Goal: Task Accomplishment & Management: Manage account settings

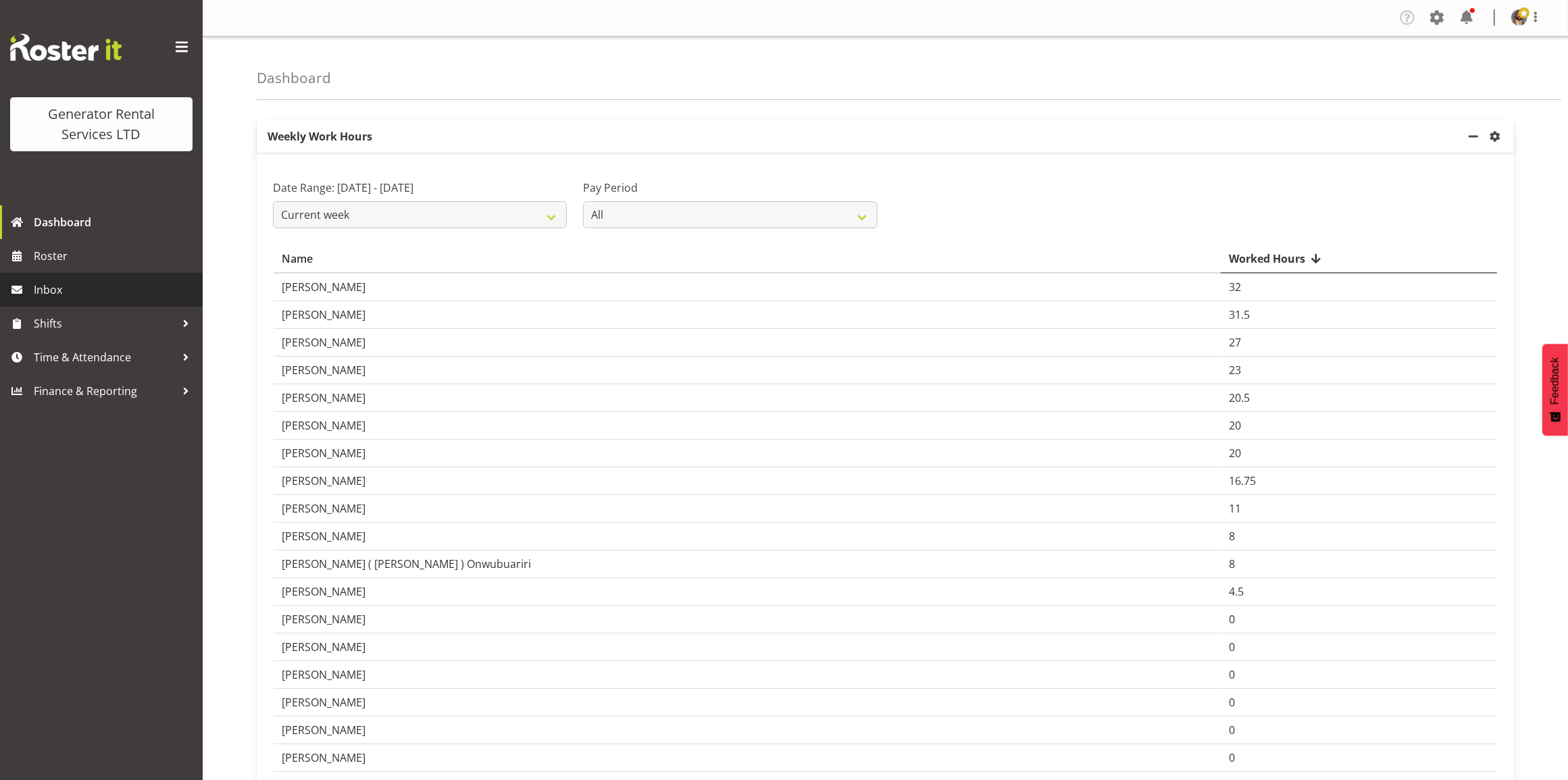
click at [110, 294] on span "Inbox" at bounding box center [115, 290] width 162 height 21
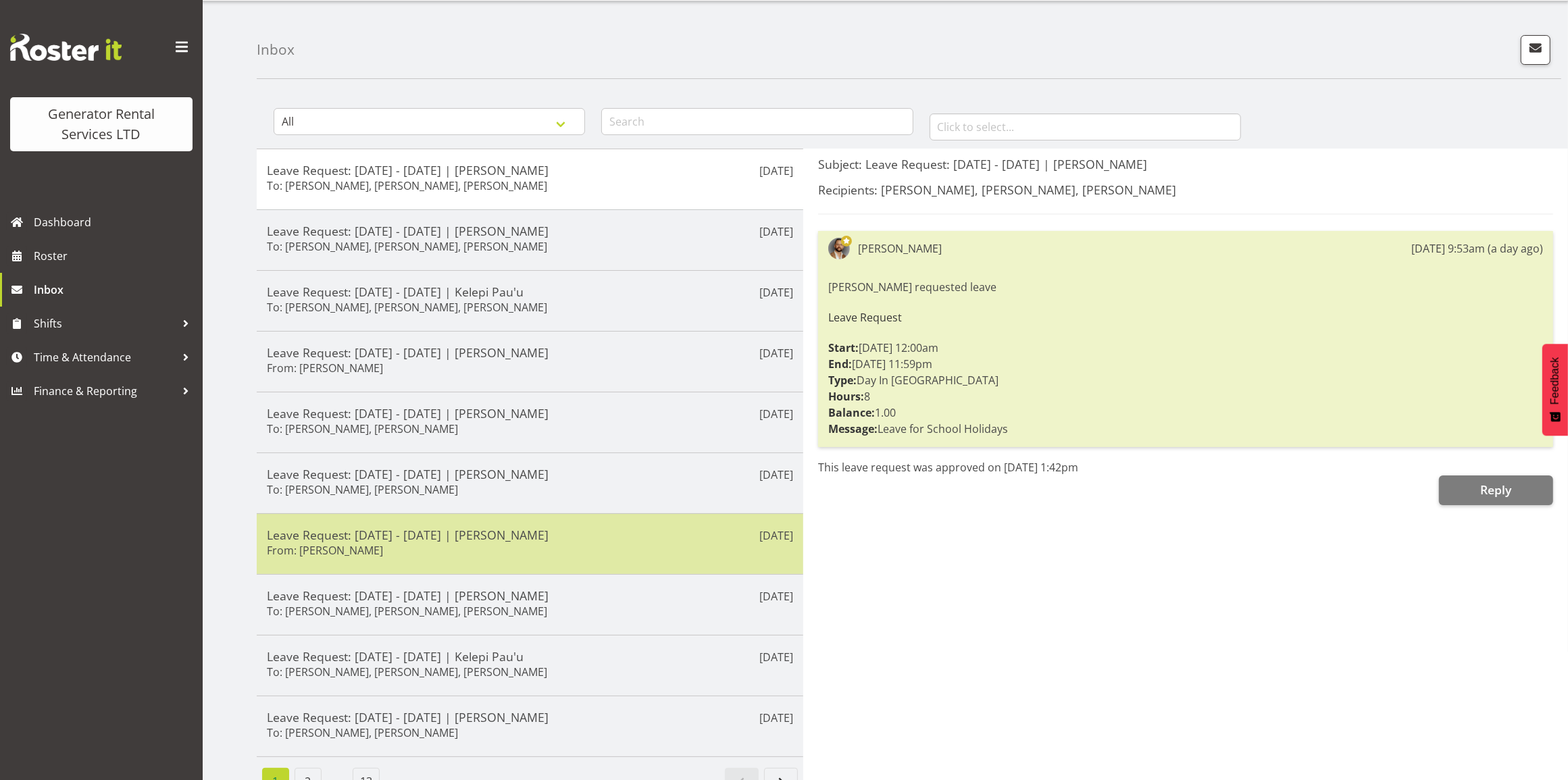
scroll to position [65, 0]
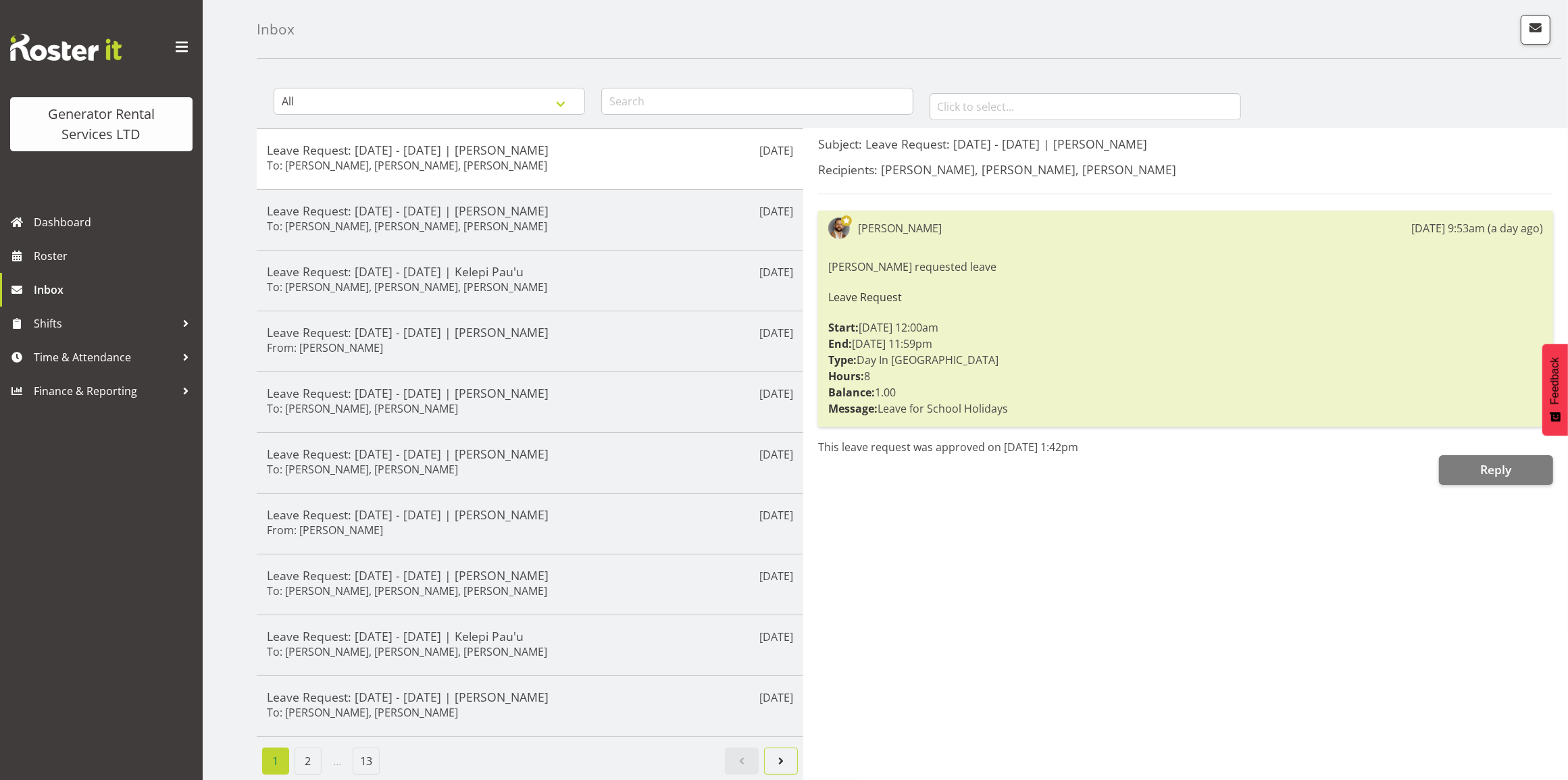
click at [785, 753] on span "Next page" at bounding box center [781, 761] width 16 height 16
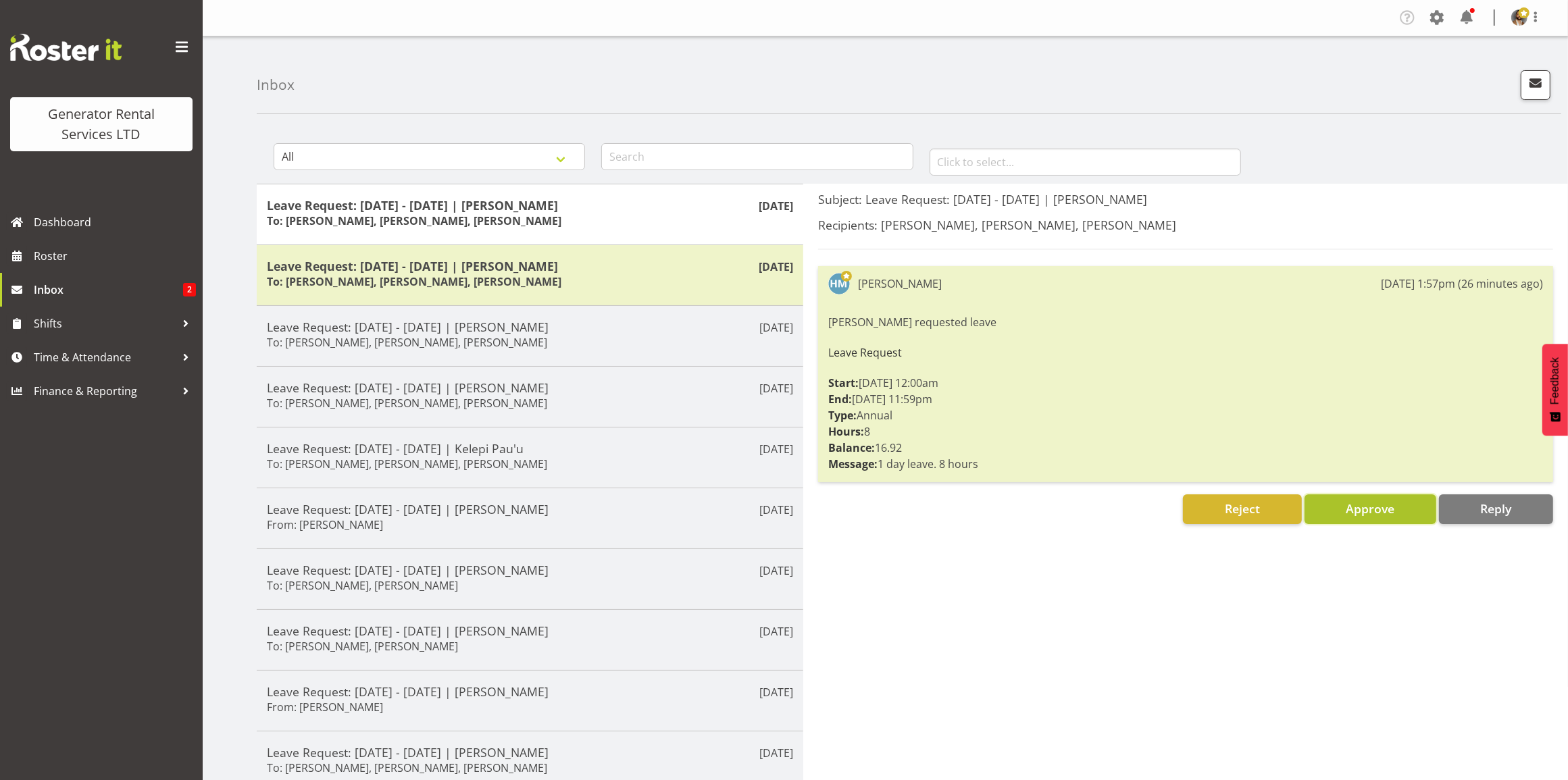
click at [1393, 501] on span "Approve" at bounding box center [1370, 509] width 48 height 16
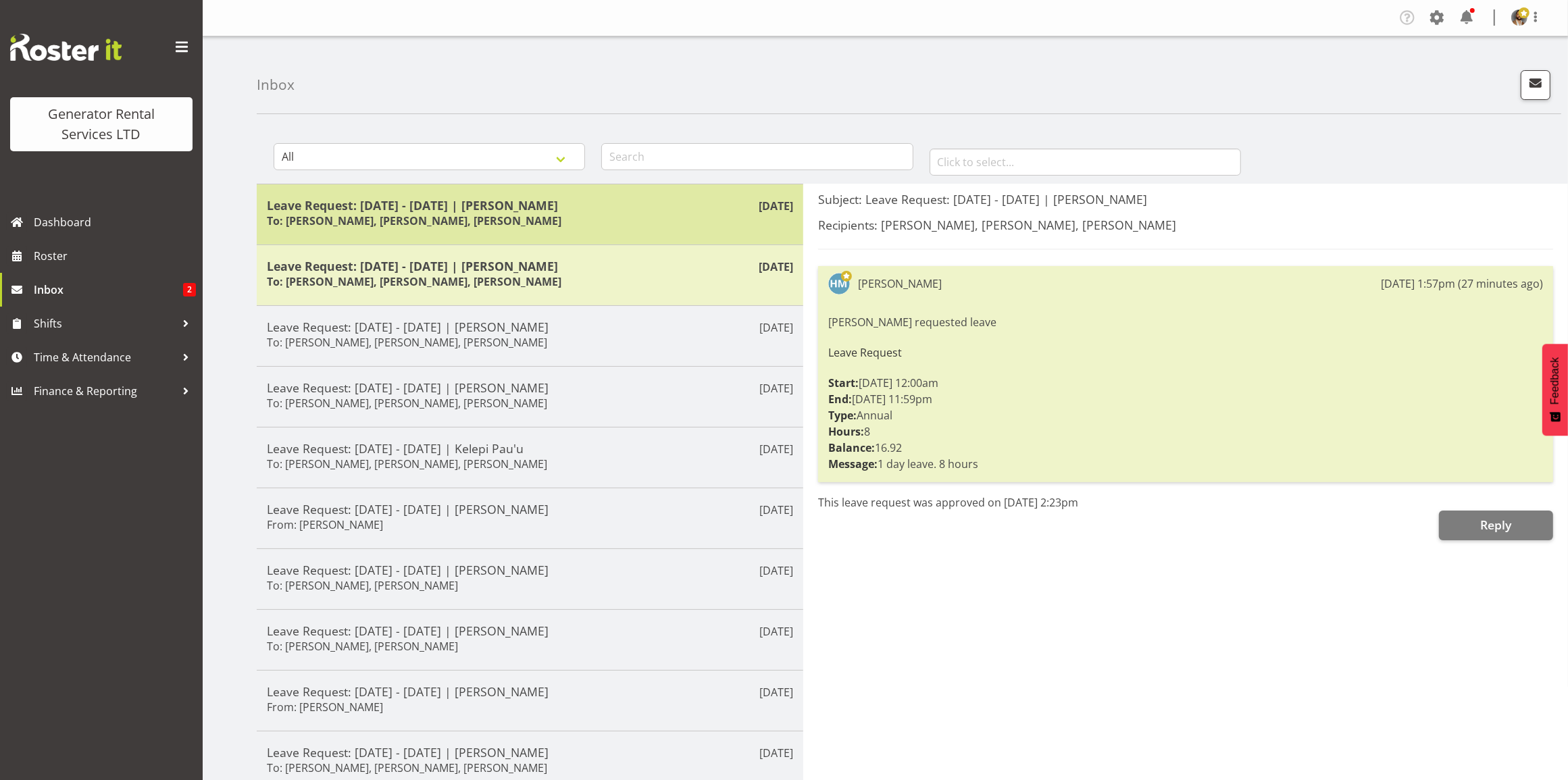
click at [625, 212] on h5 "Leave Request: [DATE] - [DATE] | [PERSON_NAME]" at bounding box center [529, 205] width 526 height 15
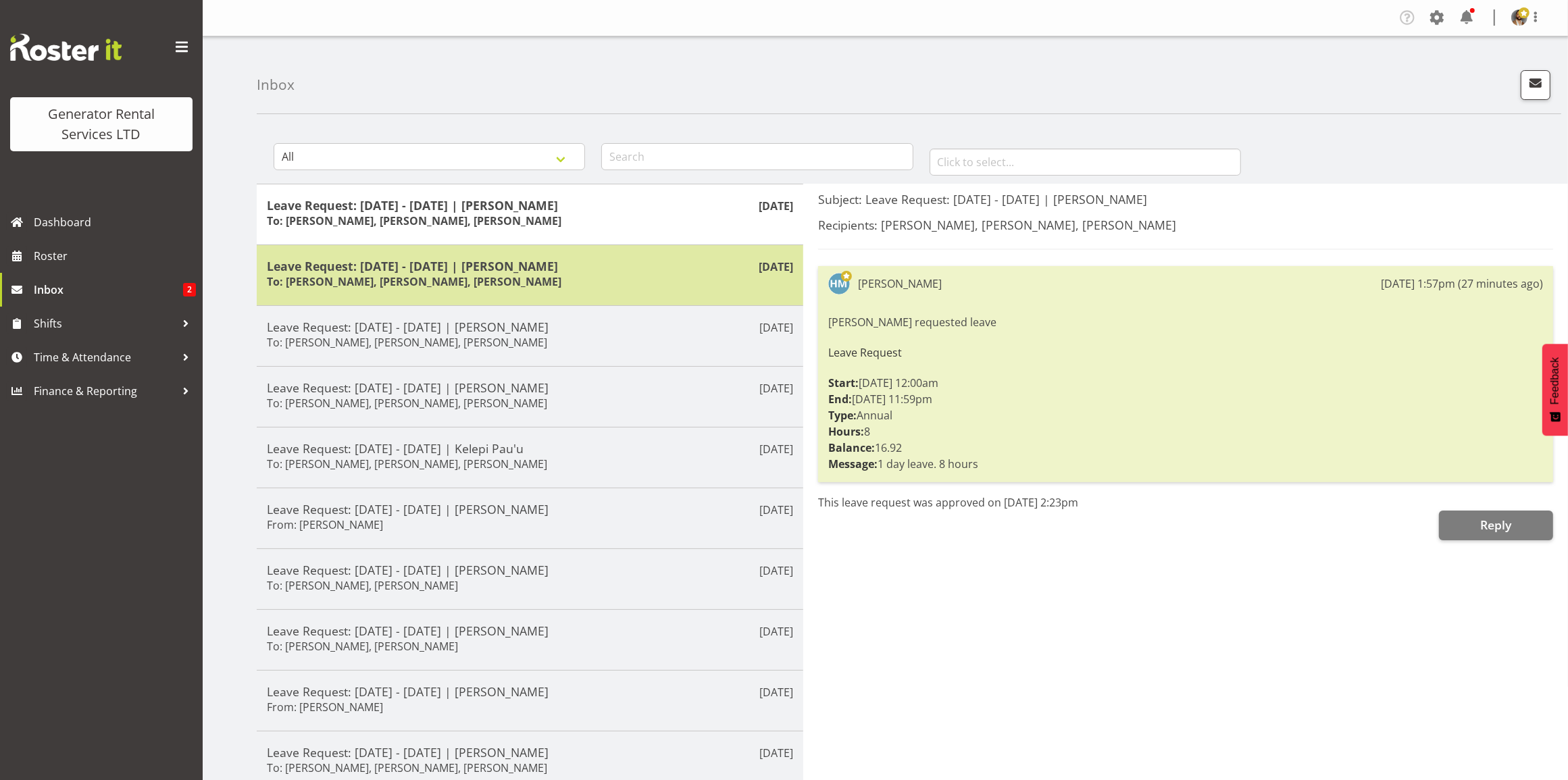
click at [565, 271] on h5 "Leave Request: [DATE] - [DATE] | [PERSON_NAME]" at bounding box center [529, 266] width 526 height 15
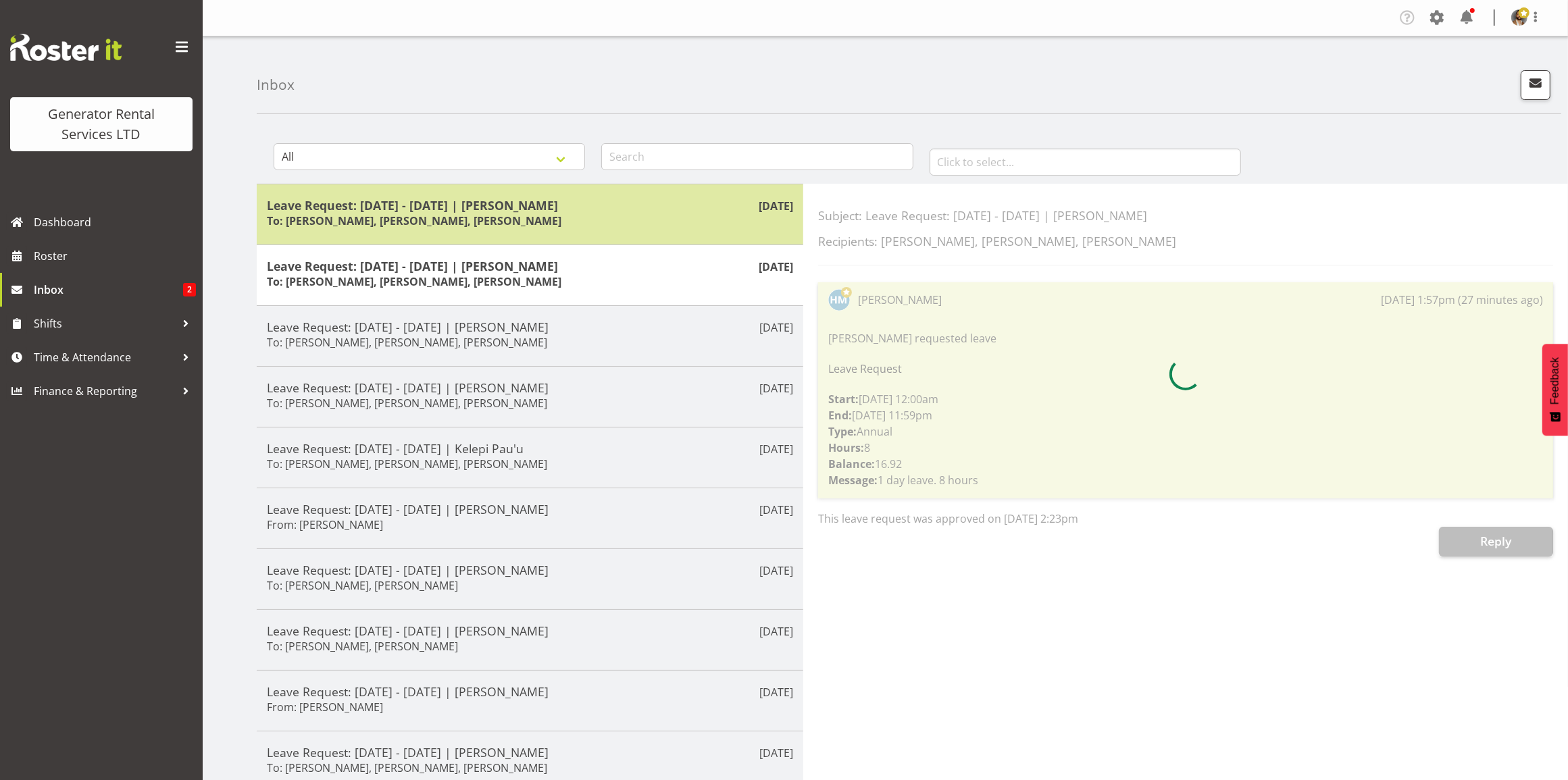
click at [571, 223] on div "Leave Request: 22/08/25 - 22/08/25 | Hamish MacMillan To: Dave Wallace, Sean Jo…" at bounding box center [529, 214] width 526 height 33
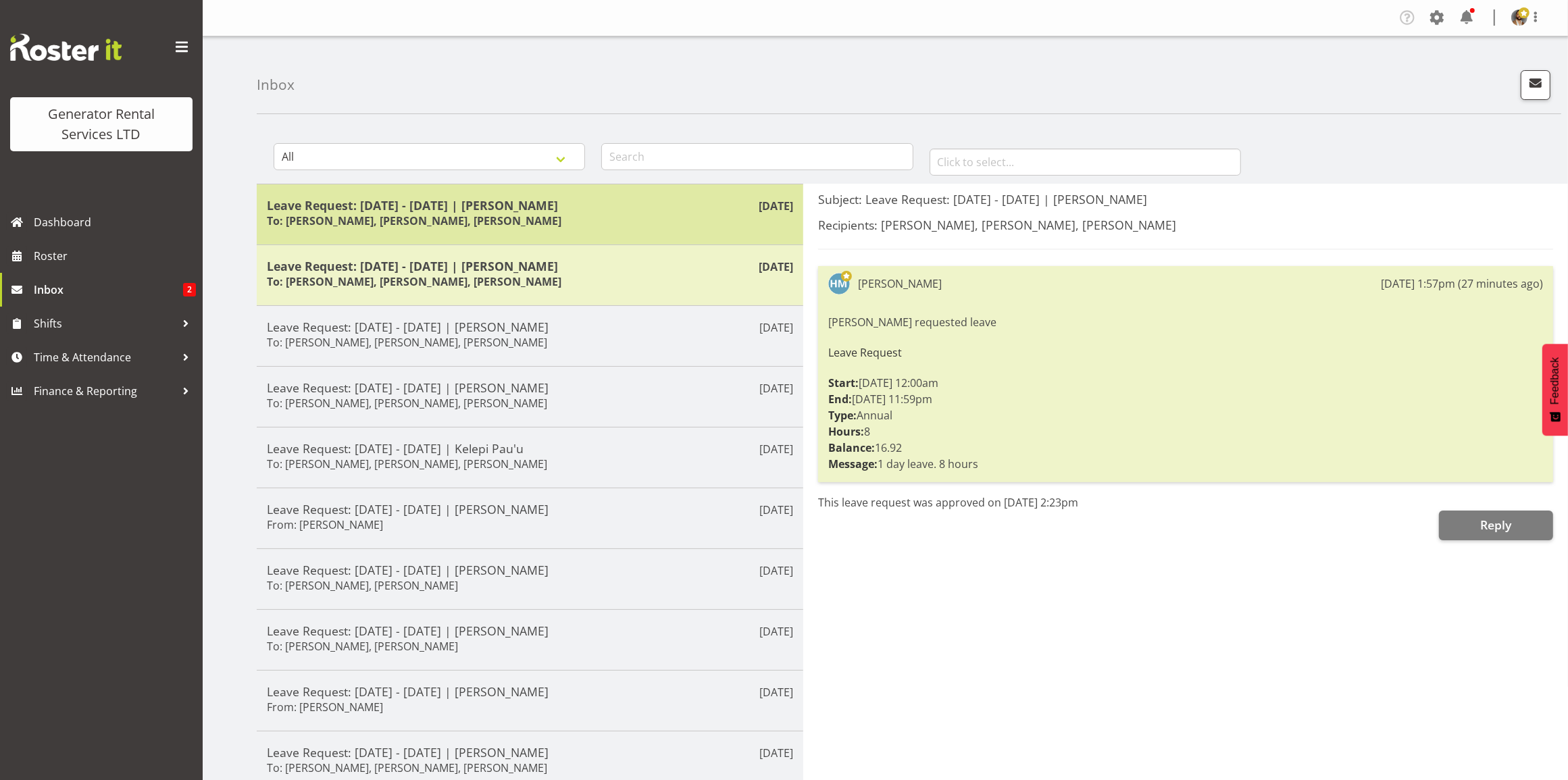
click at [694, 227] on div "Leave Request: 22/08/25 - 22/08/25 | Hamish MacMillan To: Dave Wallace, Sean Jo…" at bounding box center [529, 214] width 526 height 33
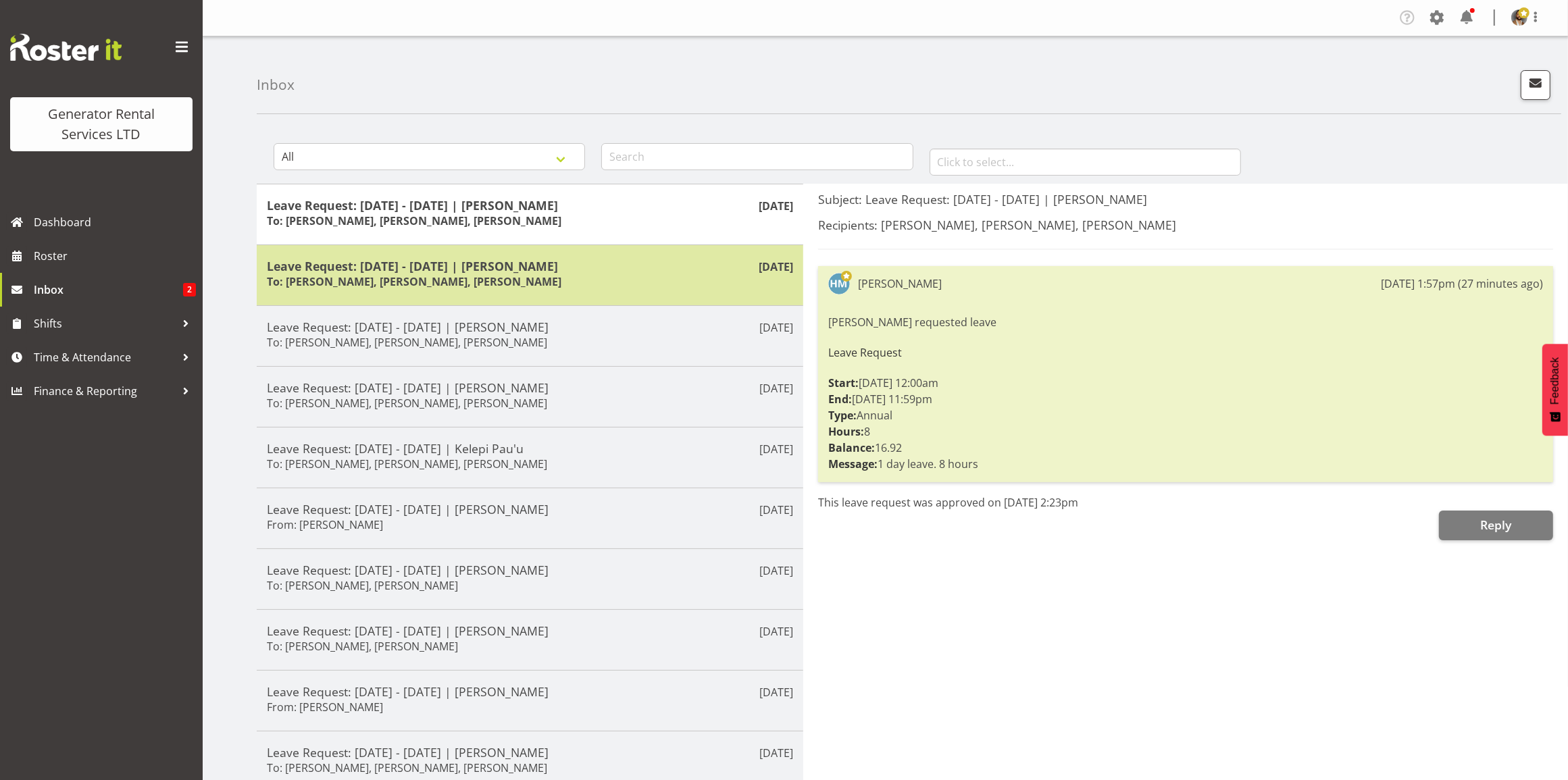
click at [646, 271] on h5 "Leave Request: [DATE] - [DATE] | [PERSON_NAME]" at bounding box center [529, 266] width 526 height 15
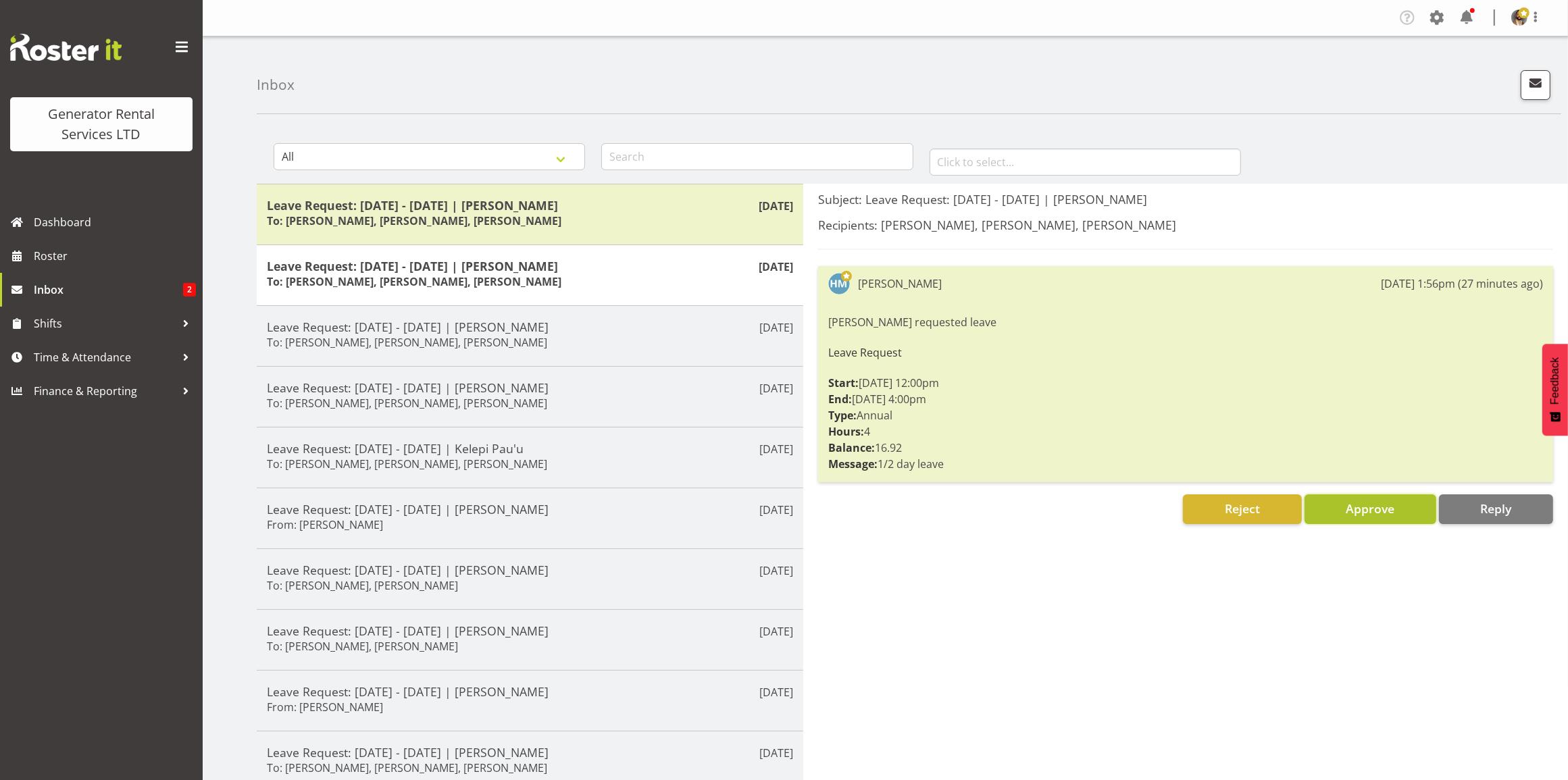
click at [1339, 515] on button "Approve" at bounding box center [1370, 509] width 132 height 29
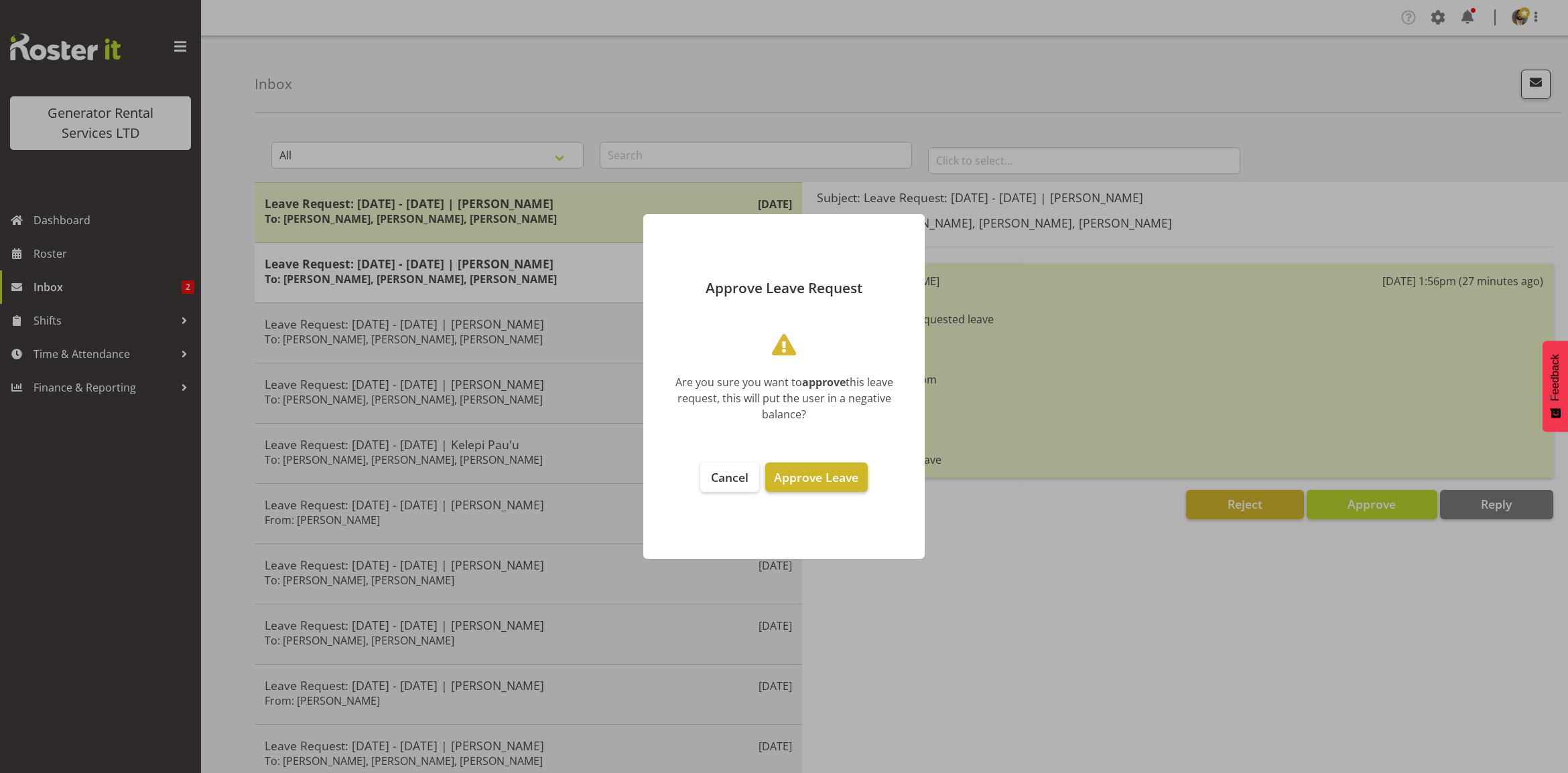
click at [818, 477] on span "Approve Leave" at bounding box center [815, 477] width 84 height 16
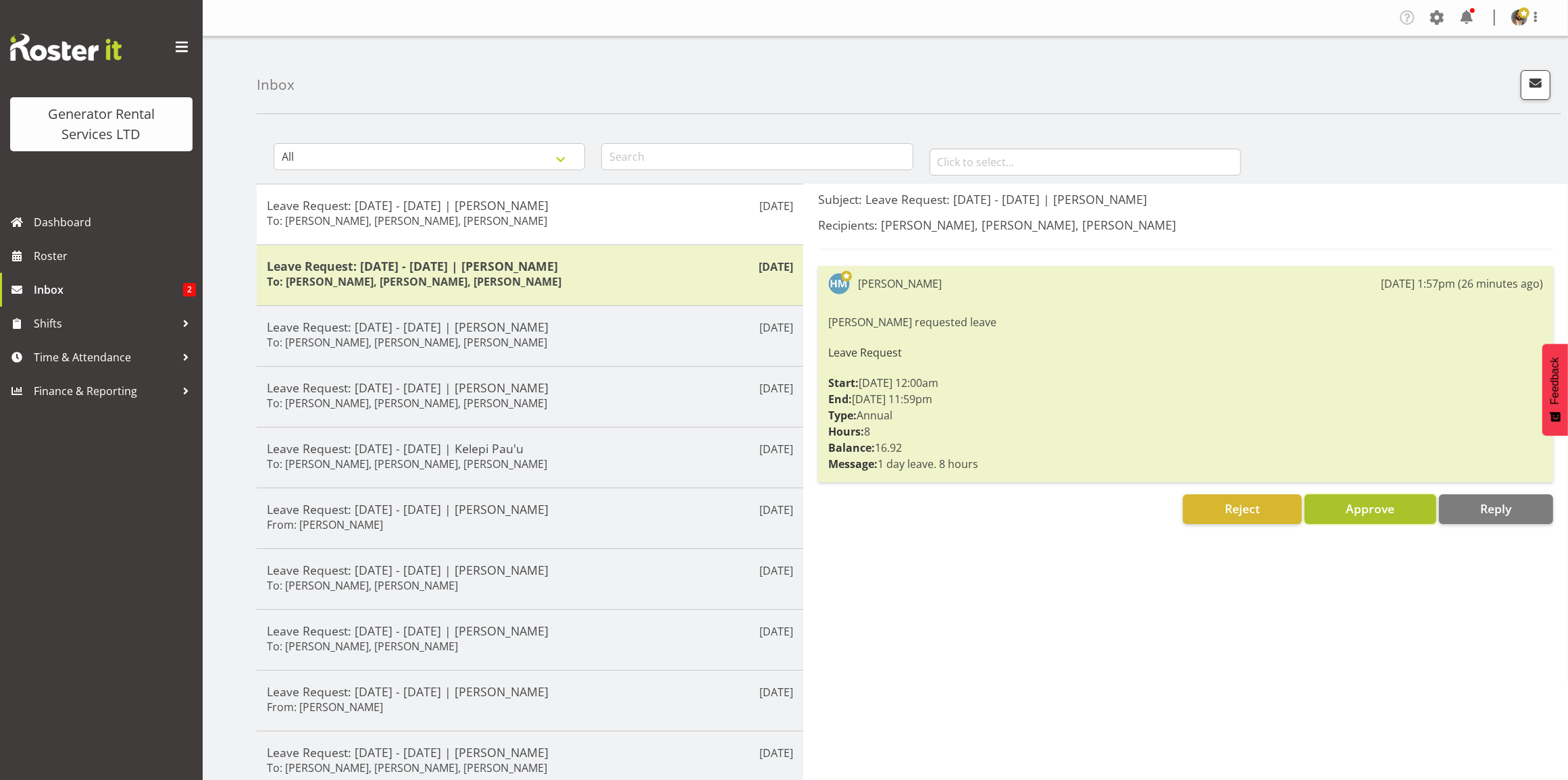
click at [1377, 514] on span "Approve" at bounding box center [1370, 509] width 48 height 16
